Goal: Information Seeking & Learning: Check status

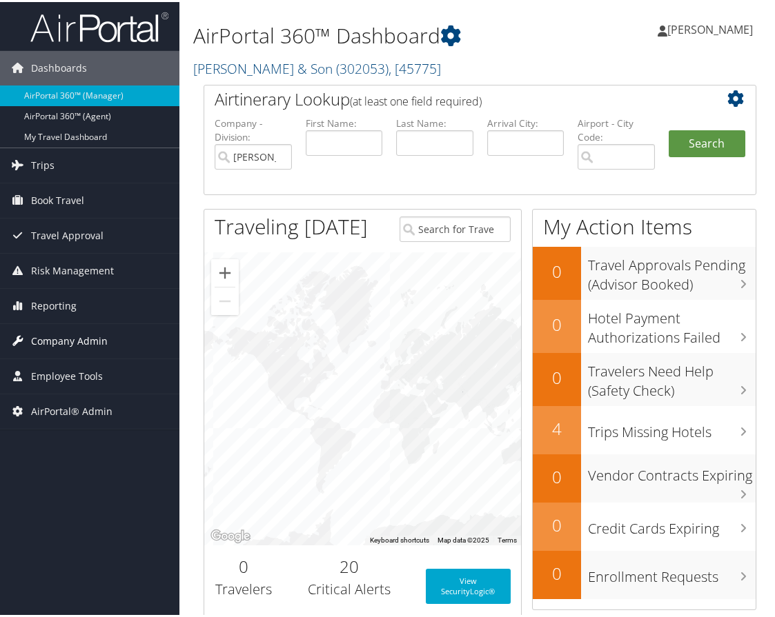
click at [71, 335] on span "Company Admin" at bounding box center [69, 339] width 77 height 34
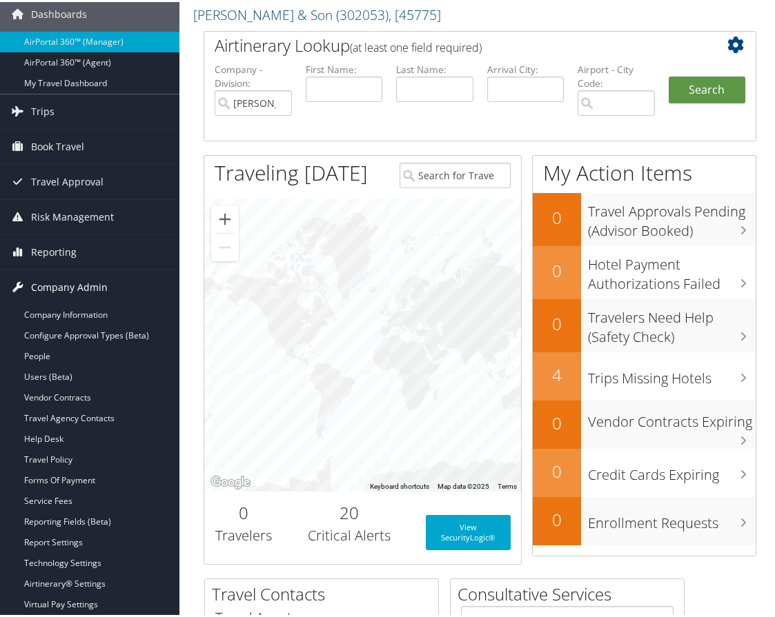
scroll to position [138, 0]
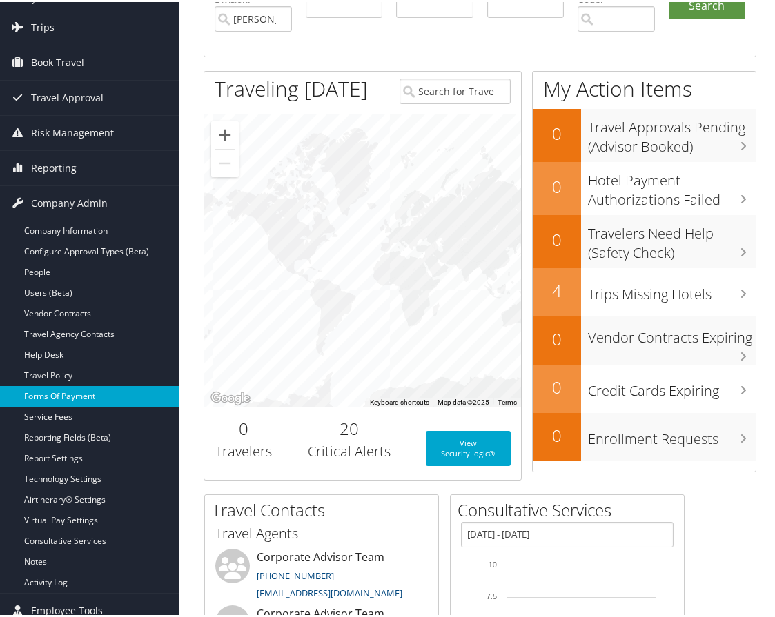
click at [83, 391] on link "Forms Of Payment" at bounding box center [89, 394] width 179 height 21
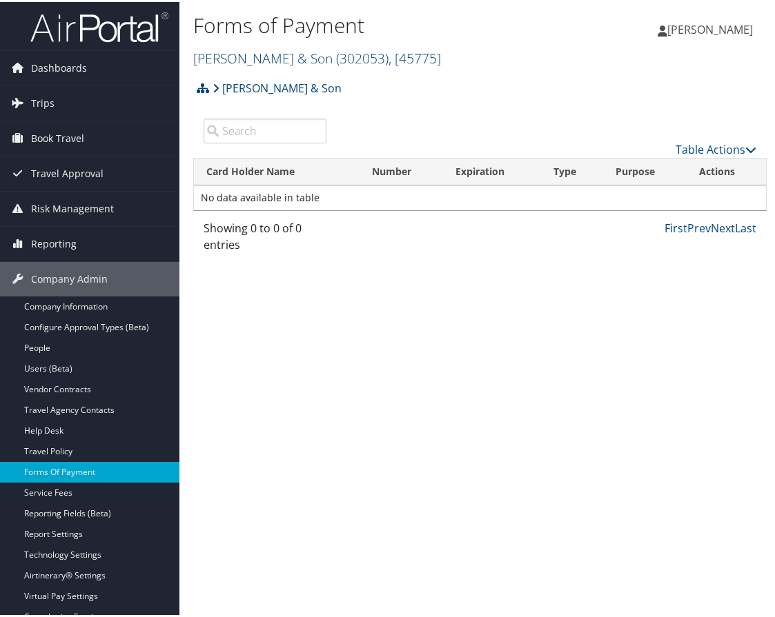
click at [292, 54] on link "[PERSON_NAME] & Son ( 302053 ) , [ 45775 ]" at bounding box center [317, 56] width 248 height 19
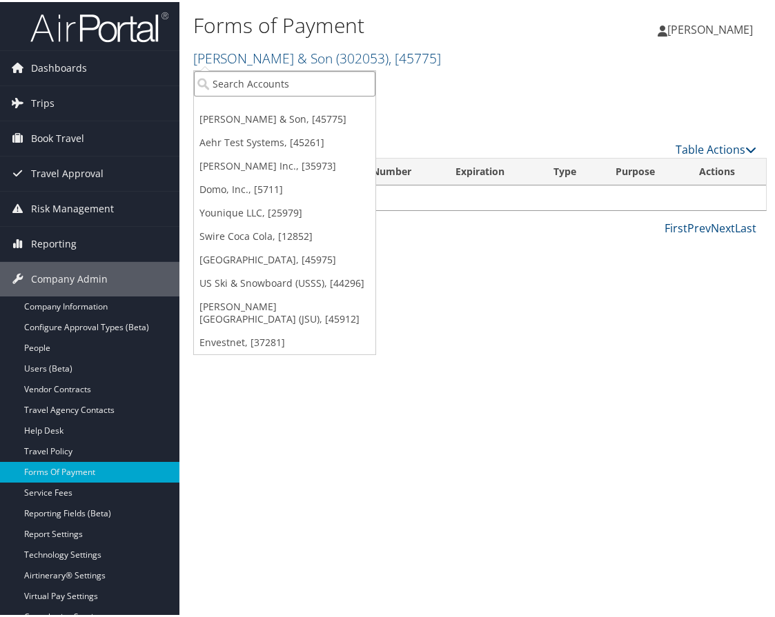
click at [268, 81] on input "search" at bounding box center [284, 82] width 181 height 26
type input "[GEOGRAPHIC_DATA][US_STATE] hopsital"
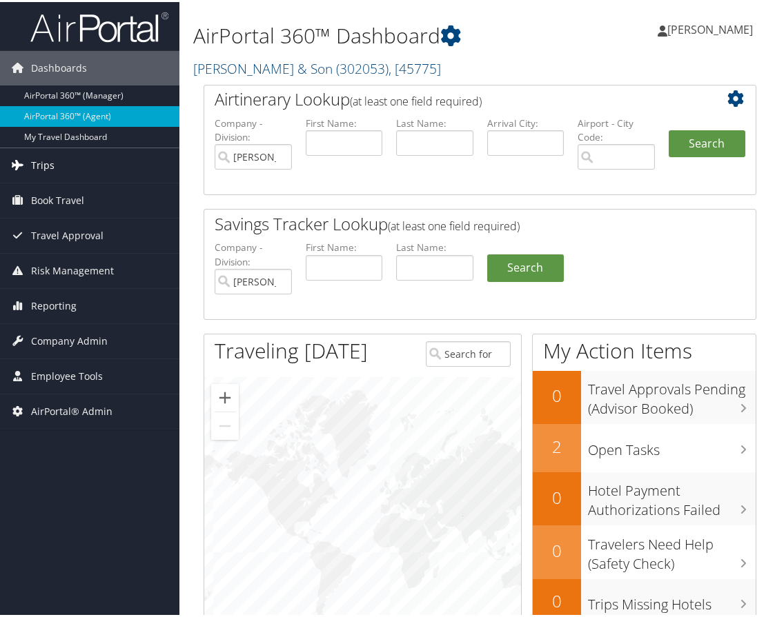
click at [83, 164] on link "Trips" at bounding box center [89, 163] width 179 height 34
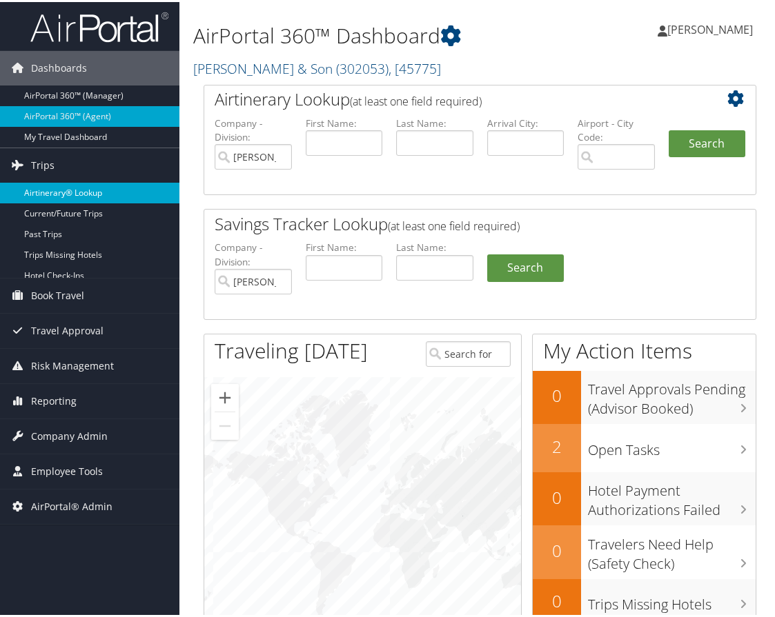
click at [47, 201] on link "Airtinerary® Lookup" at bounding box center [89, 191] width 179 height 21
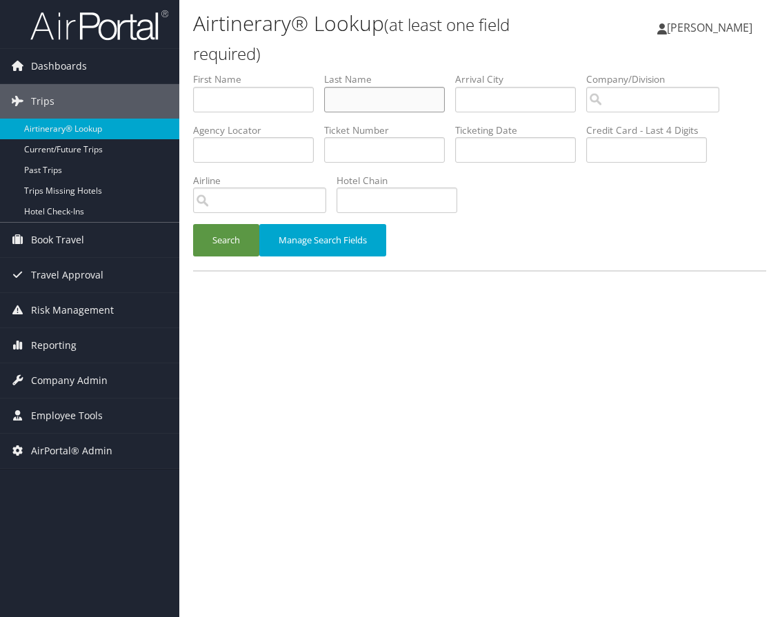
click at [351, 103] on input "text" at bounding box center [384, 100] width 121 height 26
type input "pereles"
click at [237, 245] on button "Search" at bounding box center [226, 240] width 66 height 32
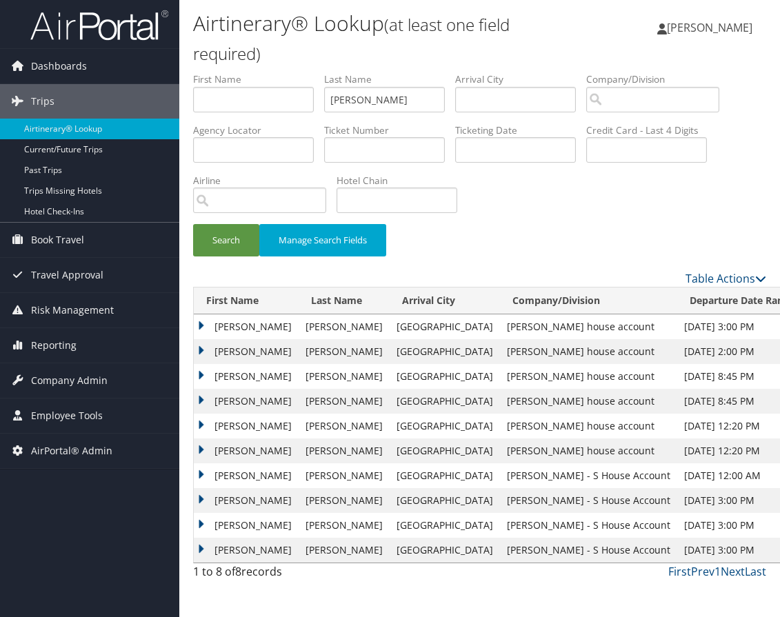
click at [199, 323] on td "Daniel" at bounding box center [246, 327] width 105 height 25
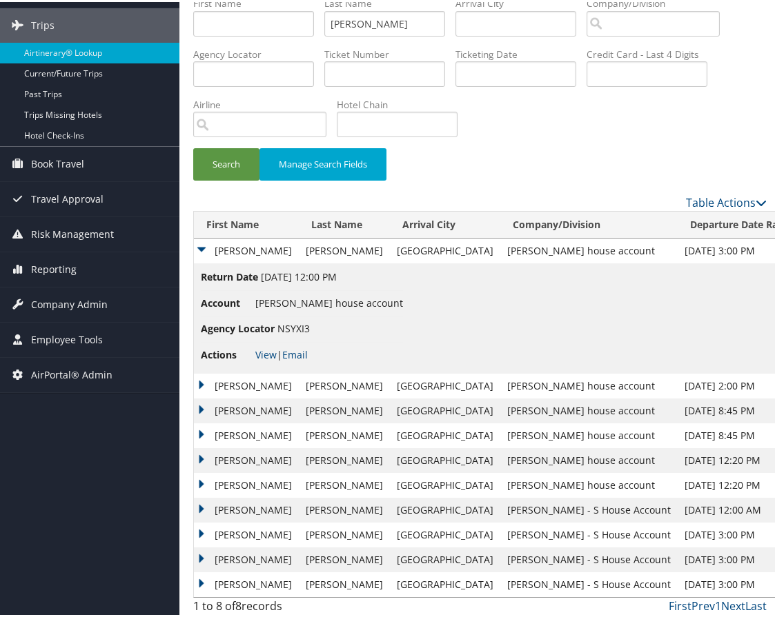
scroll to position [80, 0]
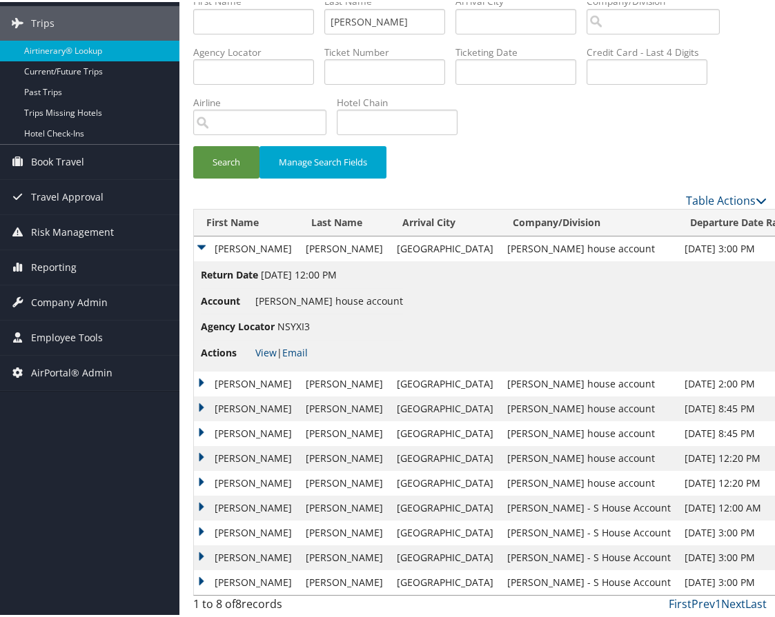
click at [199, 551] on td "Susan" at bounding box center [246, 556] width 105 height 25
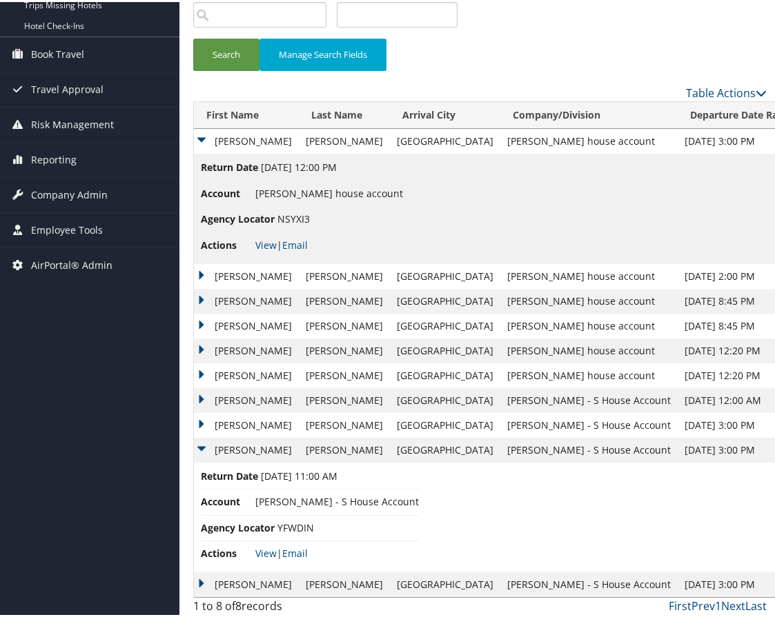
scroll to position [190, 0]
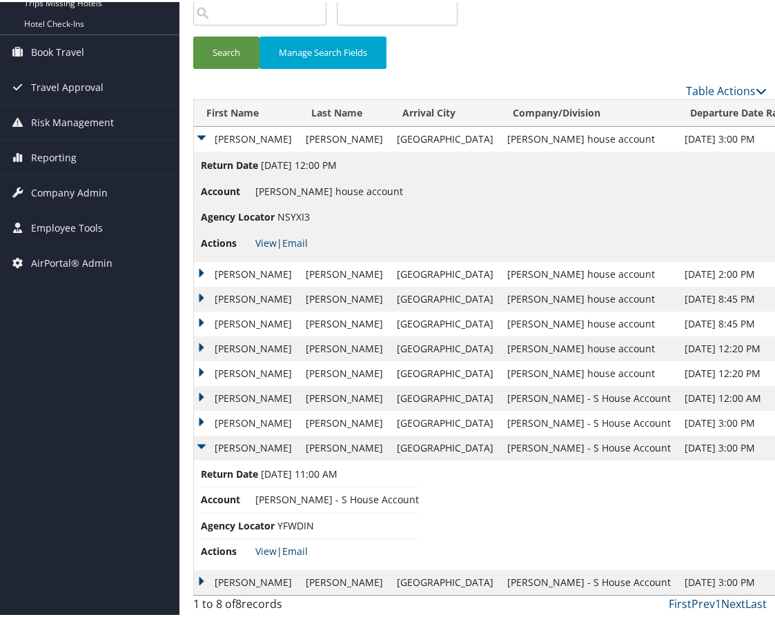
click at [199, 293] on td "Susan" at bounding box center [246, 297] width 105 height 25
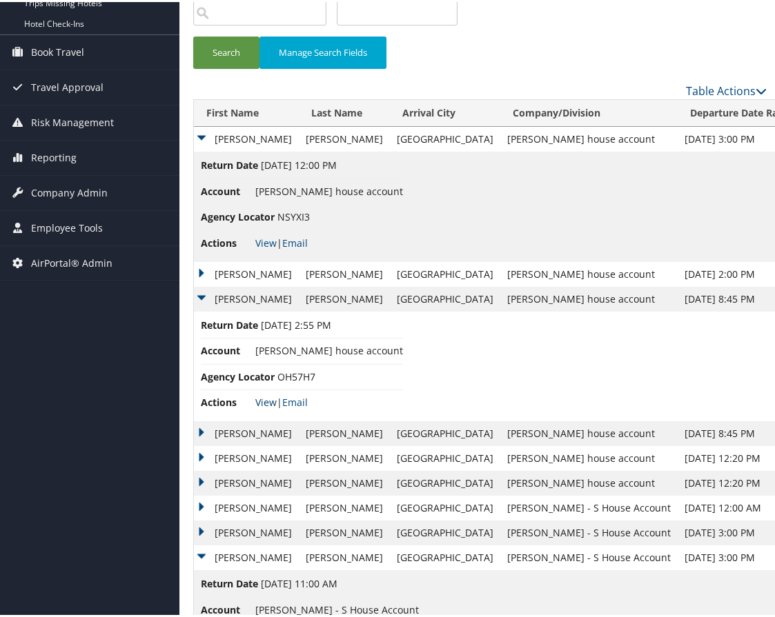
click at [266, 398] on link "View" at bounding box center [265, 400] width 21 height 13
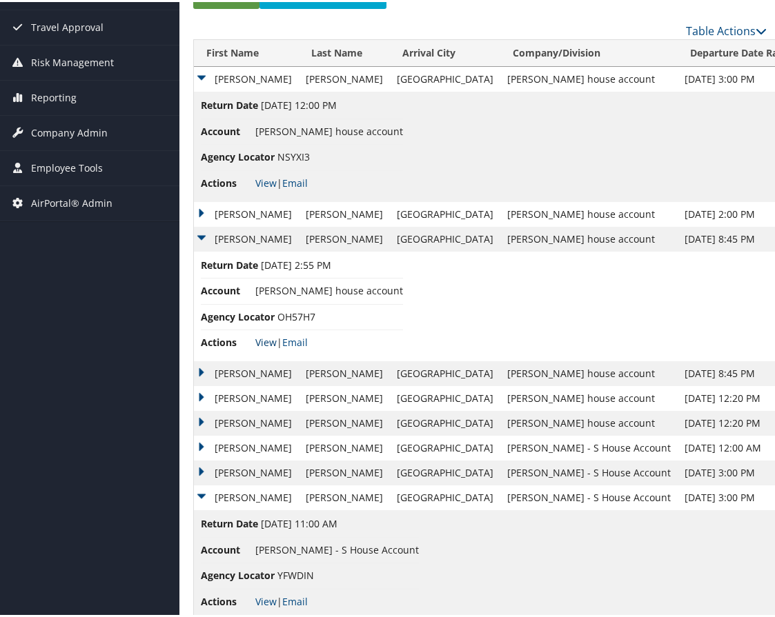
scroll to position [162, 0]
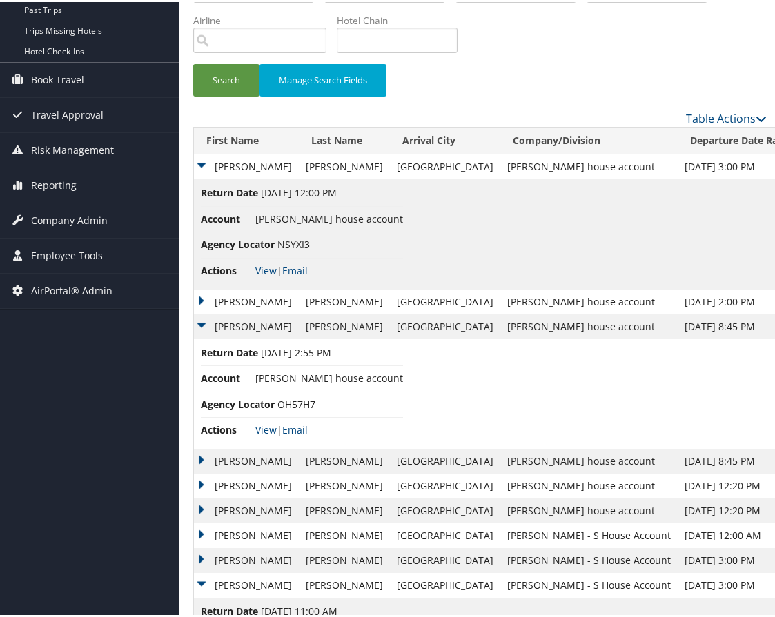
click at [204, 158] on td "Daniel" at bounding box center [246, 164] width 105 height 25
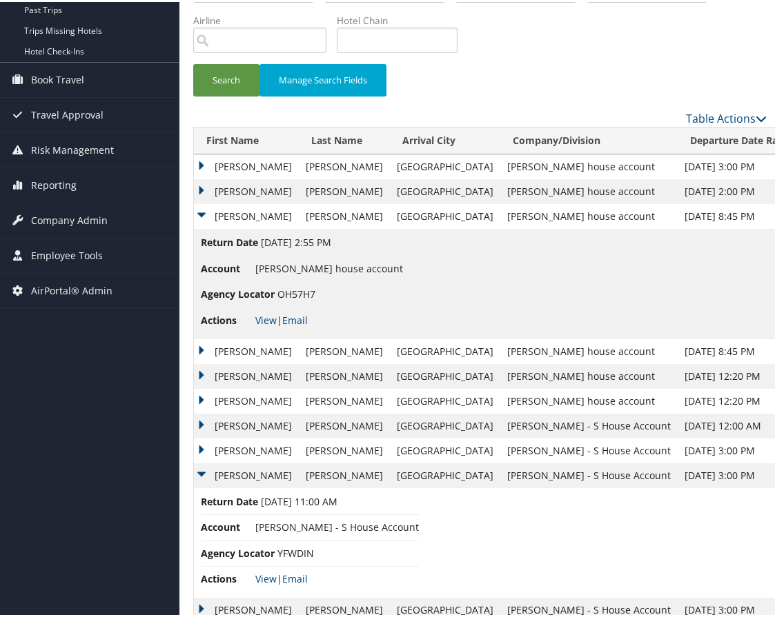
click at [203, 217] on td "Susan" at bounding box center [246, 214] width 105 height 25
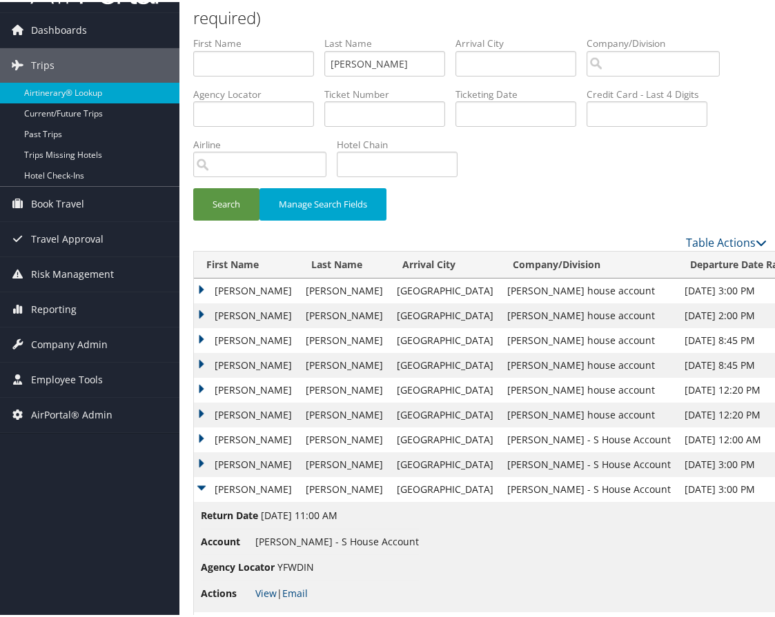
scroll to position [0, 0]
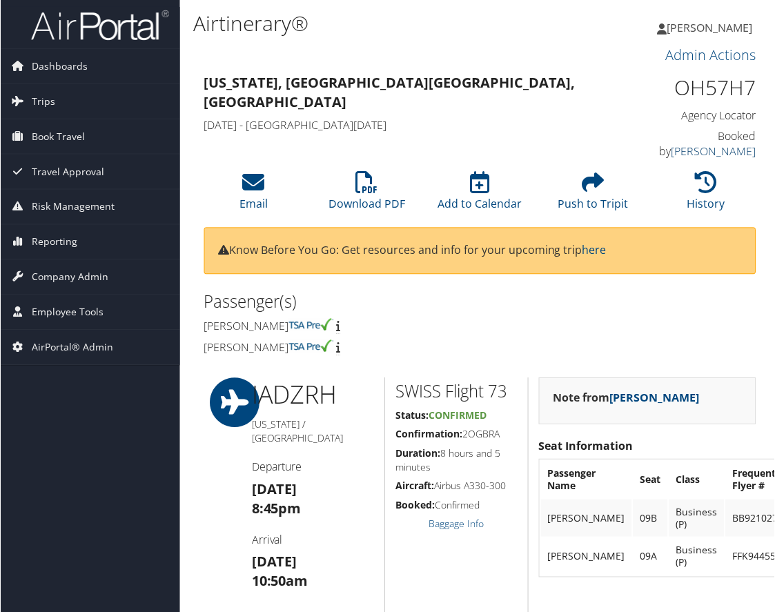
click at [731, 144] on link "[PERSON_NAME]" at bounding box center [713, 150] width 85 height 15
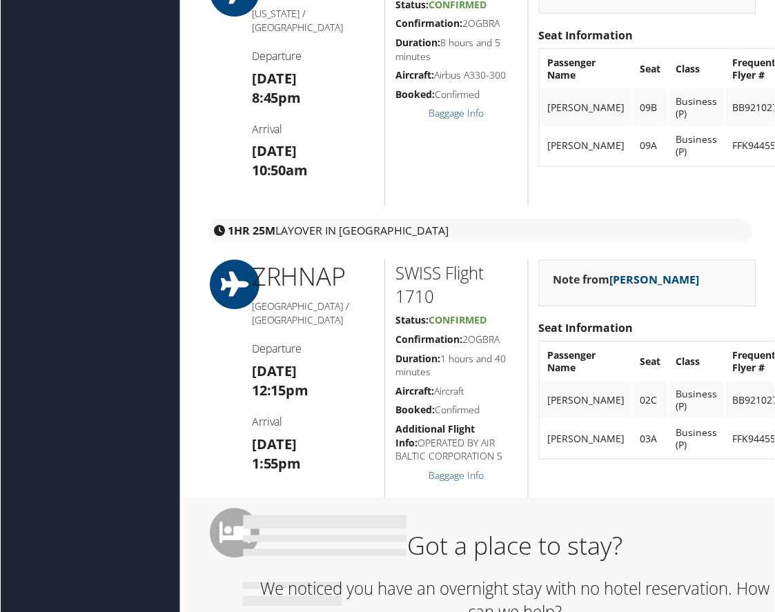
scroll to position [414, 0]
